Goal: Information Seeking & Learning: Find specific fact

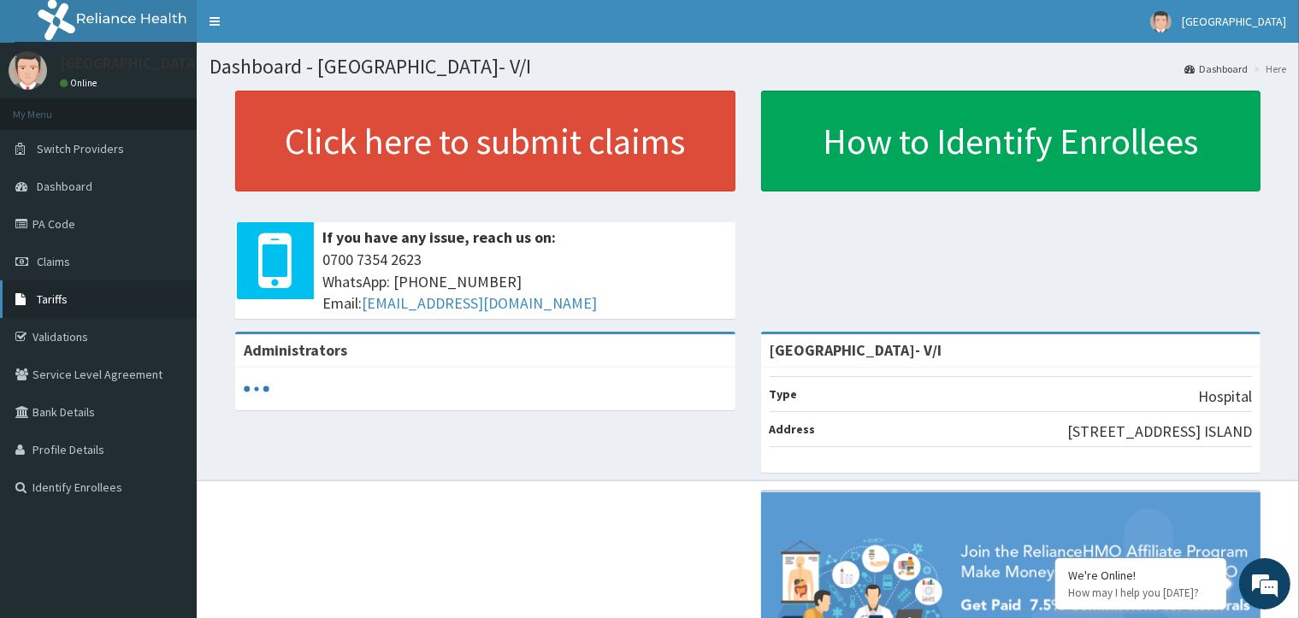
drag, startPoint x: 0, startPoint y: 0, endPoint x: 111, endPoint y: 310, distance: 328.9
click at [111, 310] on link "Tariffs" at bounding box center [98, 299] width 197 height 38
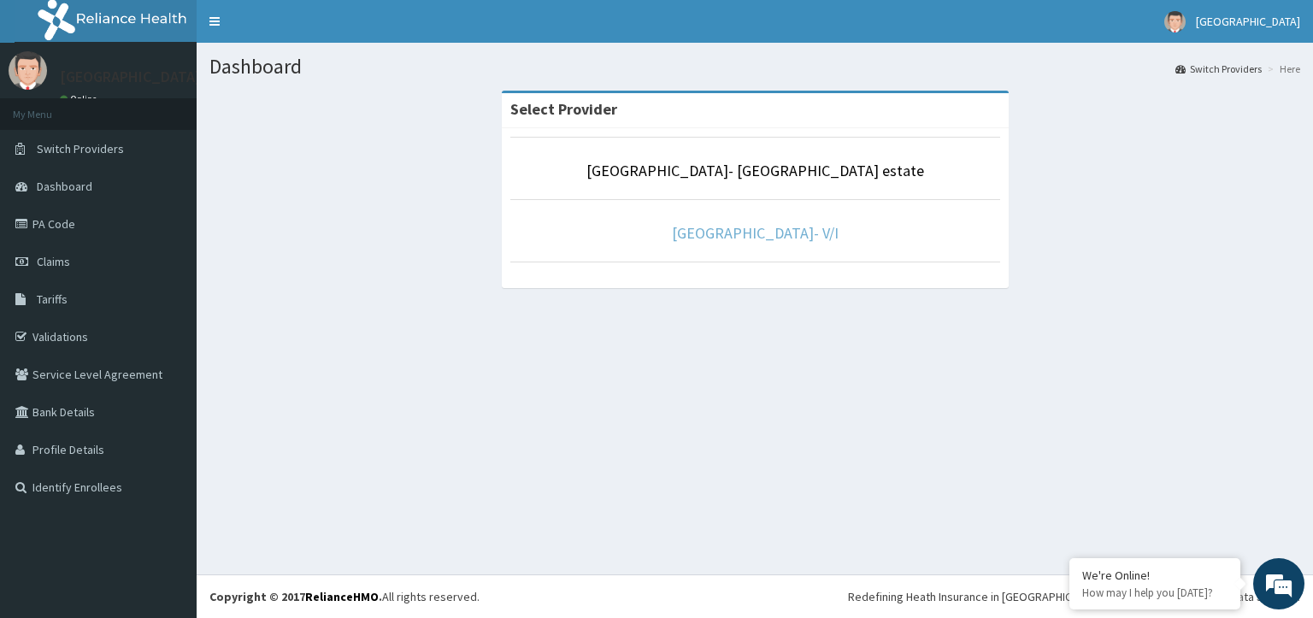
click at [735, 236] on link "[GEOGRAPHIC_DATA]- V/I" at bounding box center [755, 233] width 167 height 20
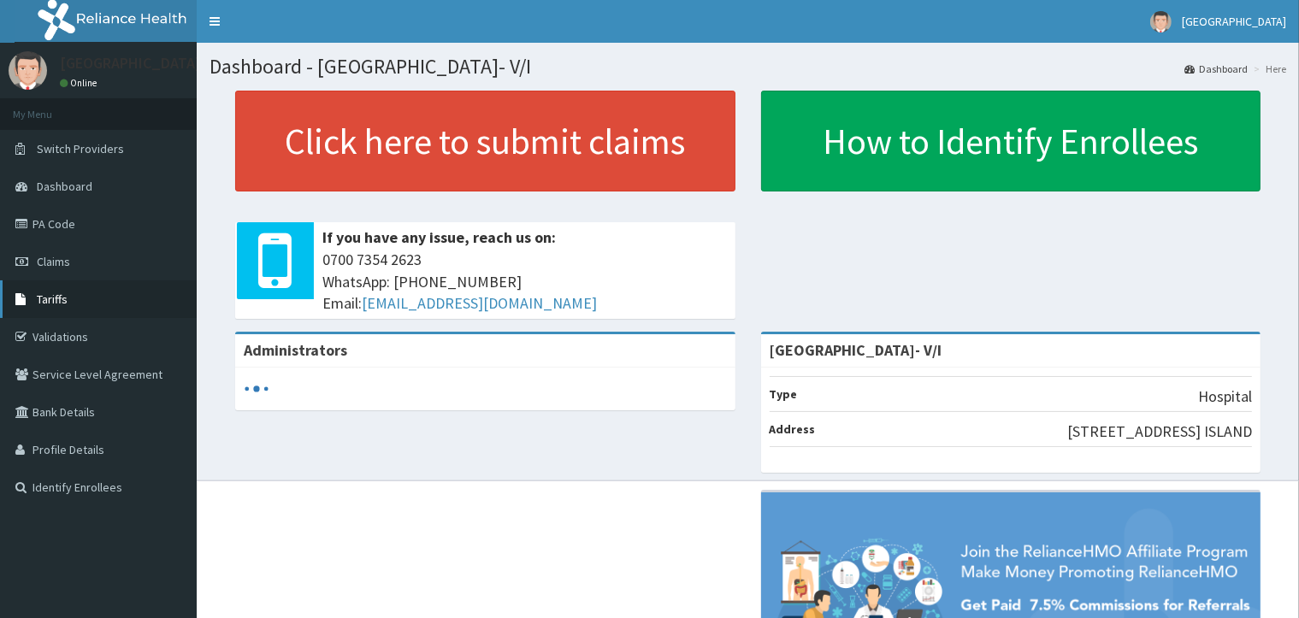
click at [139, 304] on link "Tariffs" at bounding box center [98, 299] width 197 height 38
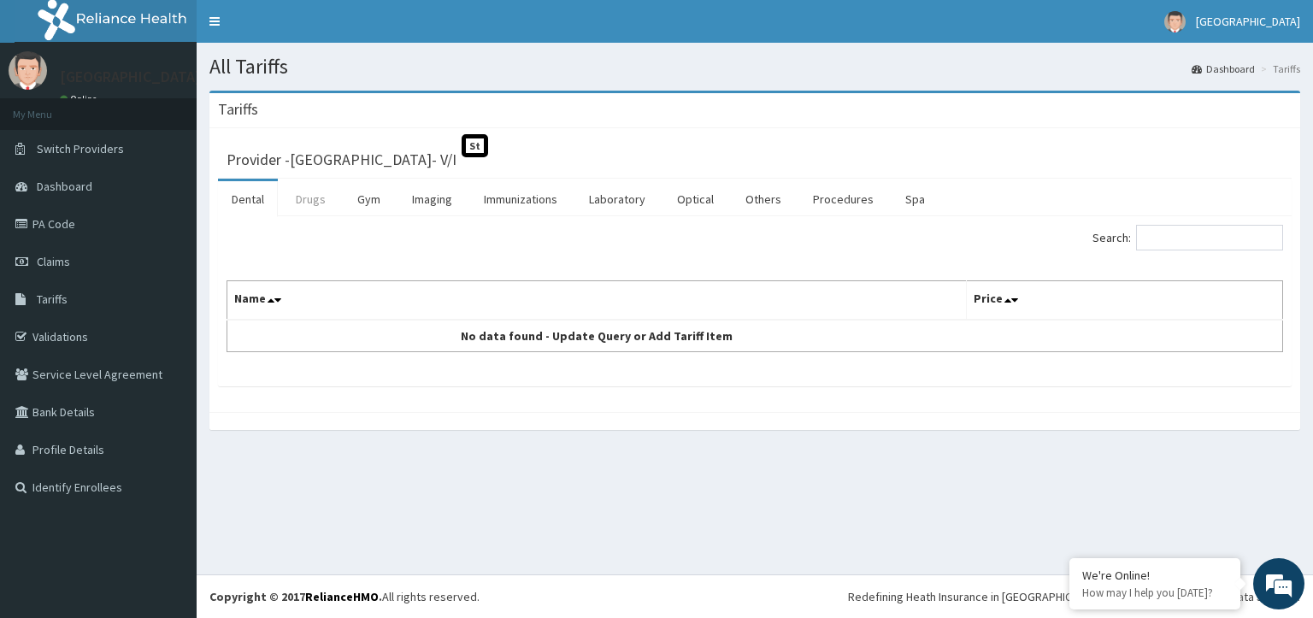
click at [296, 202] on link "Drugs" at bounding box center [310, 199] width 57 height 36
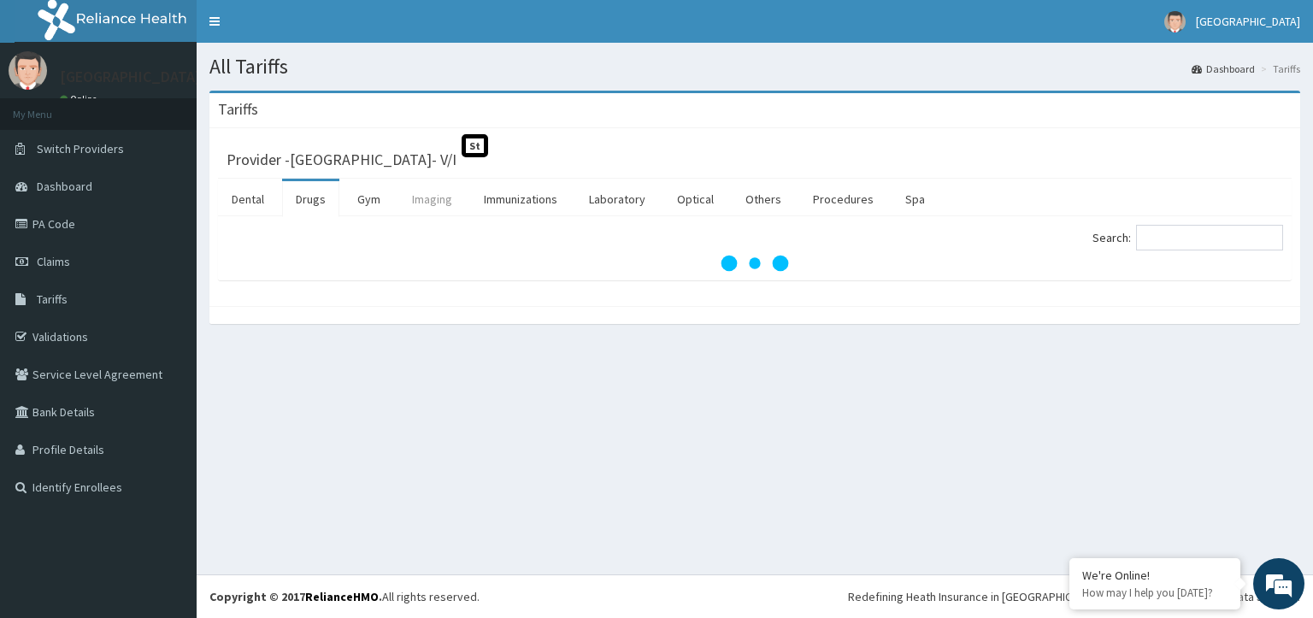
click at [438, 204] on link "Imaging" at bounding box center [432, 199] width 68 height 36
click at [1229, 232] on input "Search:" at bounding box center [1209, 238] width 147 height 26
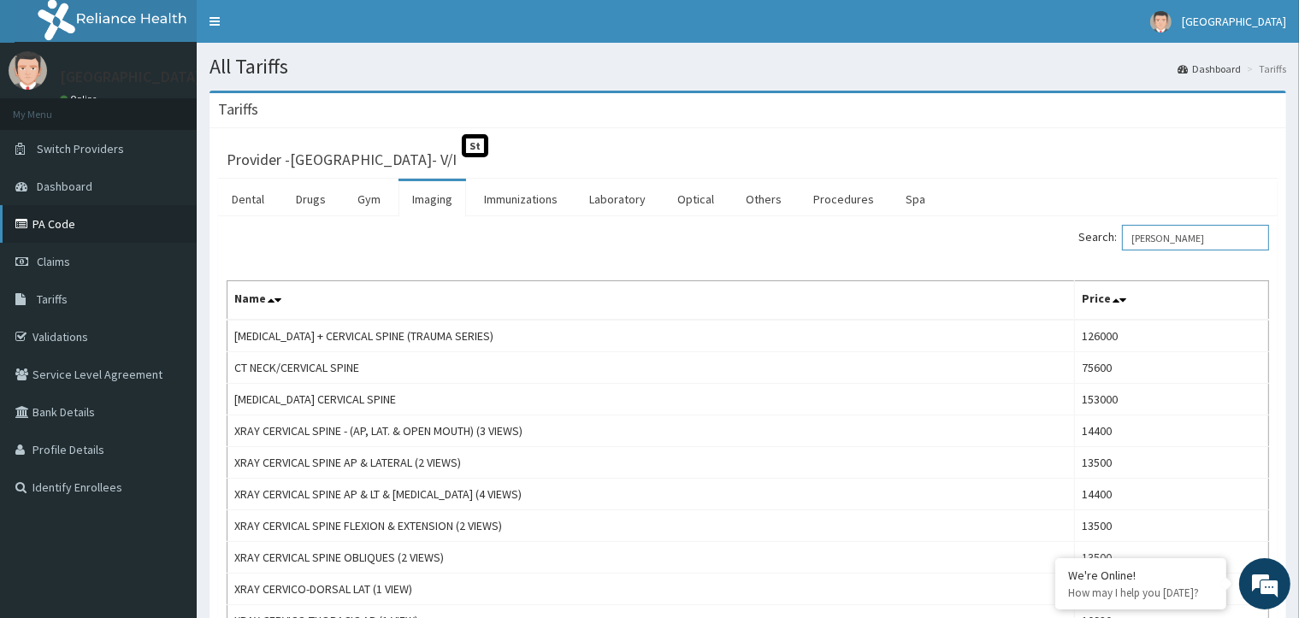
type input "[PERSON_NAME]"
click at [124, 224] on link "PA Code" at bounding box center [98, 224] width 197 height 38
